Goal: Communication & Community: Answer question/provide support

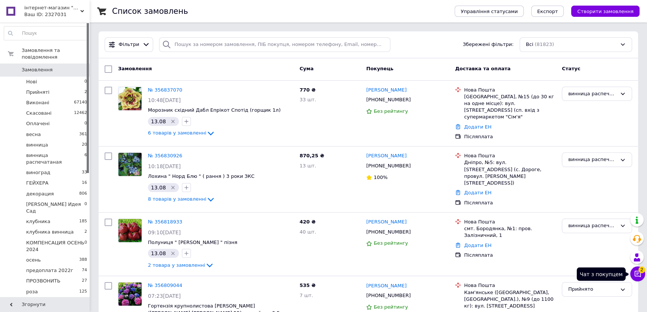
click at [637, 273] on icon at bounding box center [637, 273] width 7 height 7
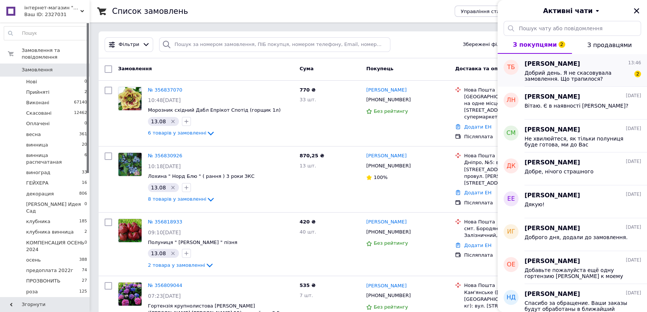
click at [588, 68] on div "Добрий день. Я не скасовувала замовлення. Що трапилося? 2" at bounding box center [582, 74] width 117 height 13
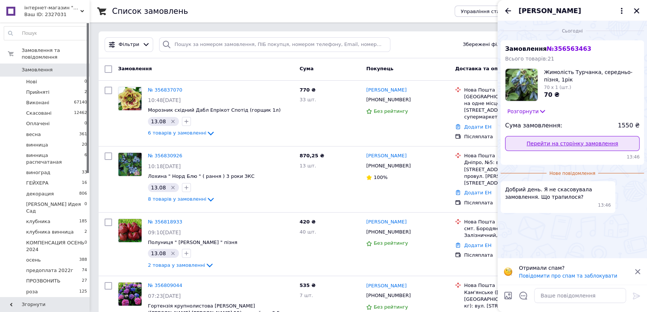
click at [578, 142] on link "Перейти на сторінку замовлення" at bounding box center [572, 143] width 134 height 15
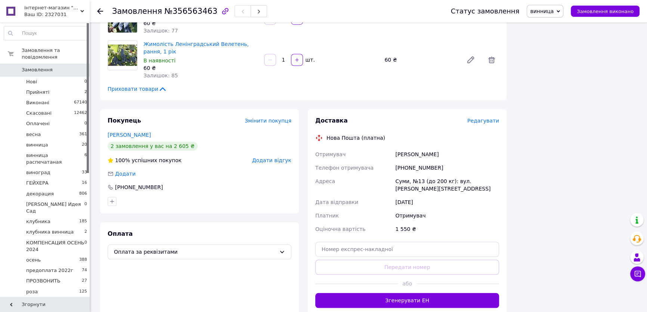
scroll to position [747, 0]
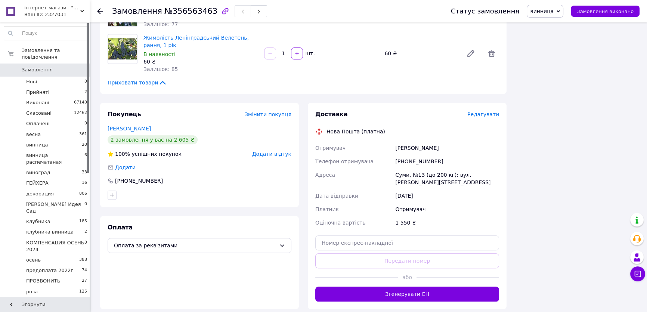
click at [411, 155] on div "[PHONE_NUMBER]" at bounding box center [447, 161] width 107 height 13
copy div "[PHONE_NUMBER]"
click at [636, 275] on icon at bounding box center [637, 273] width 7 height 7
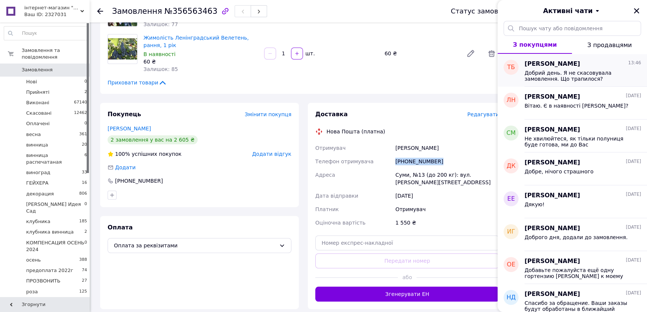
click at [571, 75] on span "Добрий день. Я не скасовувала замовлення. Що трапилося?" at bounding box center [577, 76] width 106 height 12
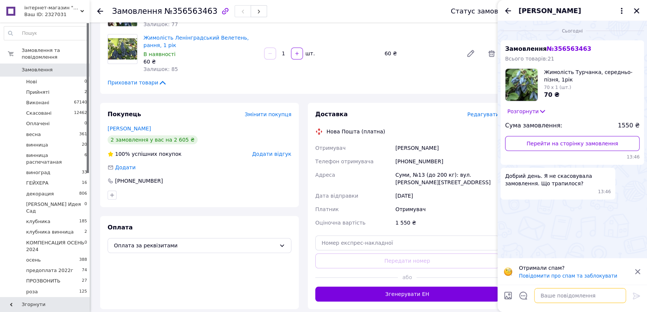
click at [567, 292] on textarea at bounding box center [580, 295] width 92 height 15
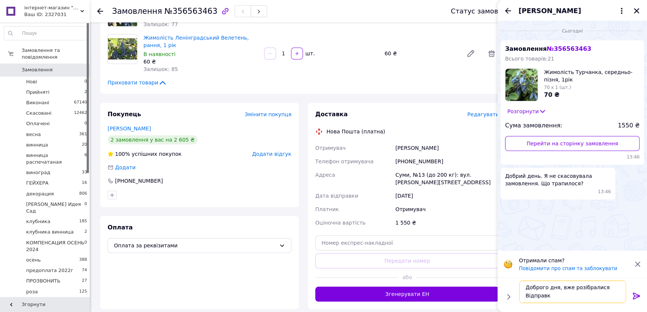
scroll to position [0, 0]
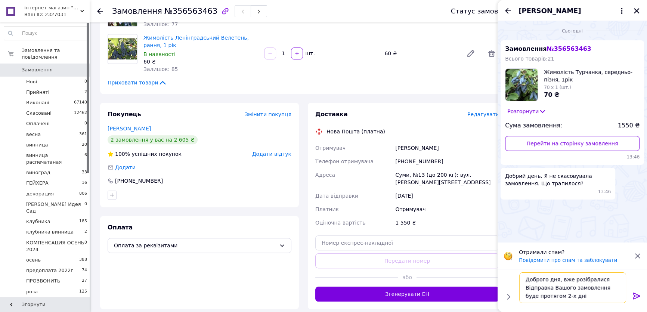
type textarea "Доброго дня, вже розібралися Відправка Вашого замовлення буде протягом 2-х днів"
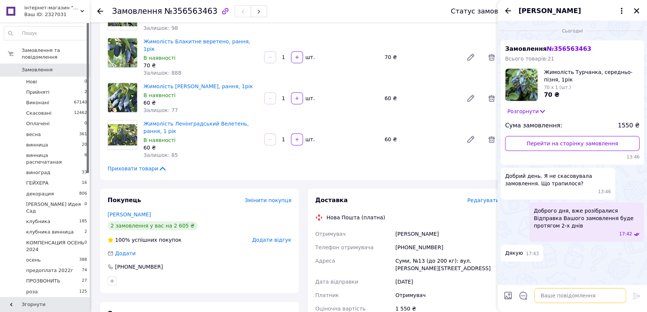
scroll to position [577, 0]
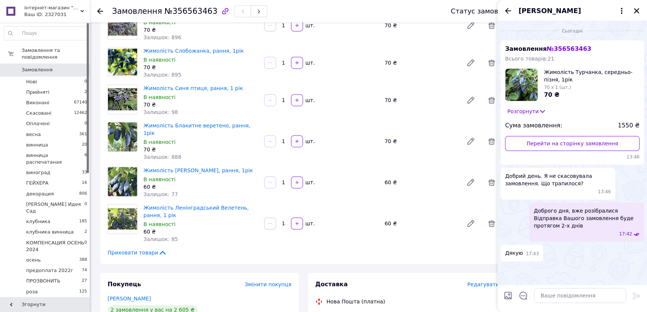
click at [100, 10] on icon at bounding box center [100, 11] width 6 height 6
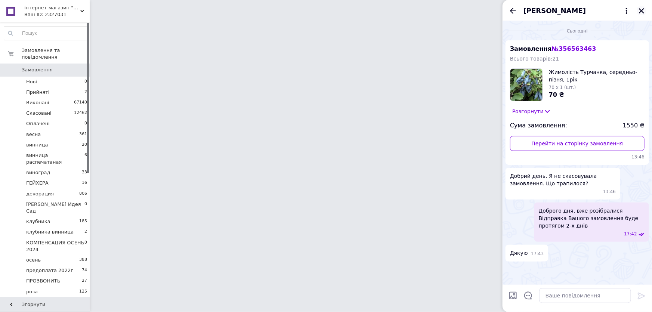
click at [640, 6] on button "Закрити" at bounding box center [641, 10] width 9 height 9
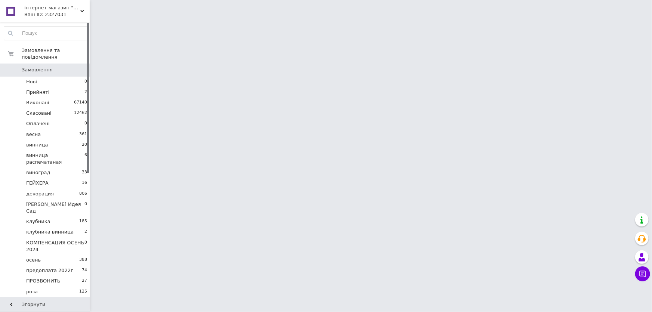
click at [47, 66] on span "Замовлення" at bounding box center [37, 69] width 31 height 7
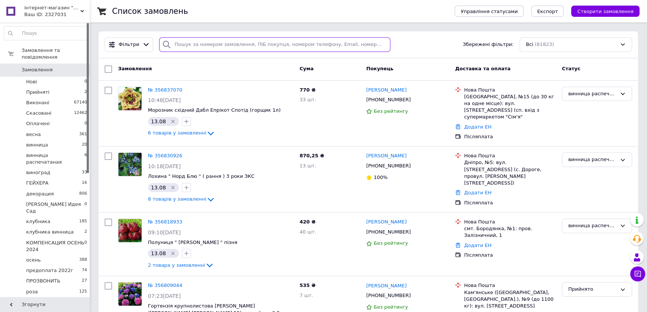
click at [185, 43] on input "search" at bounding box center [274, 44] width 231 height 15
paste input "0970713433"
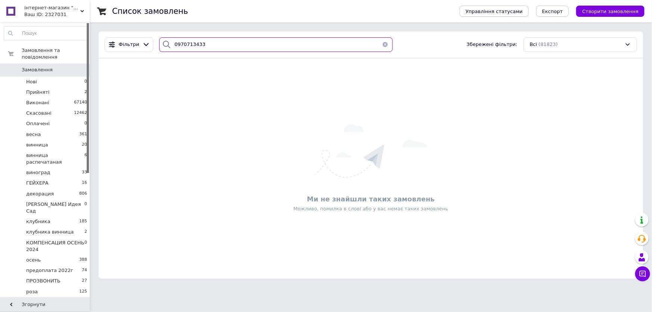
type input "0970713433"
